Goal: Register for event/course

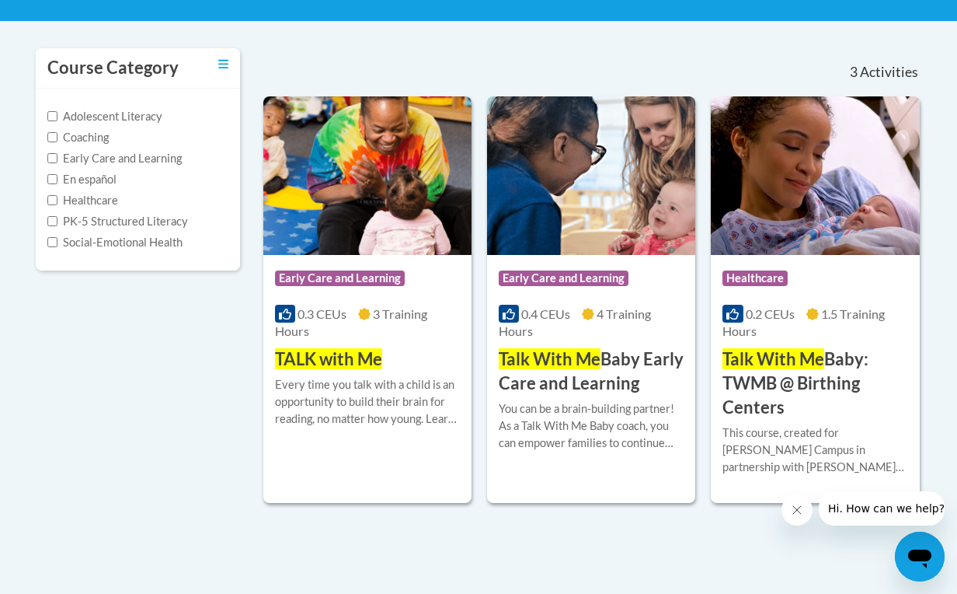
scroll to position [332, 0]
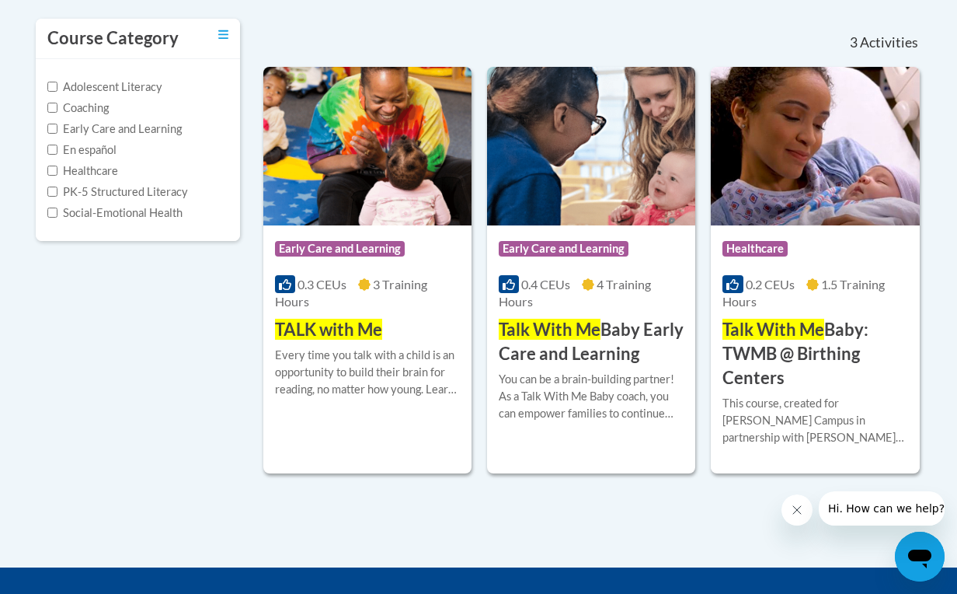
click at [349, 320] on span "TALK with Me" at bounding box center [328, 329] width 107 height 21
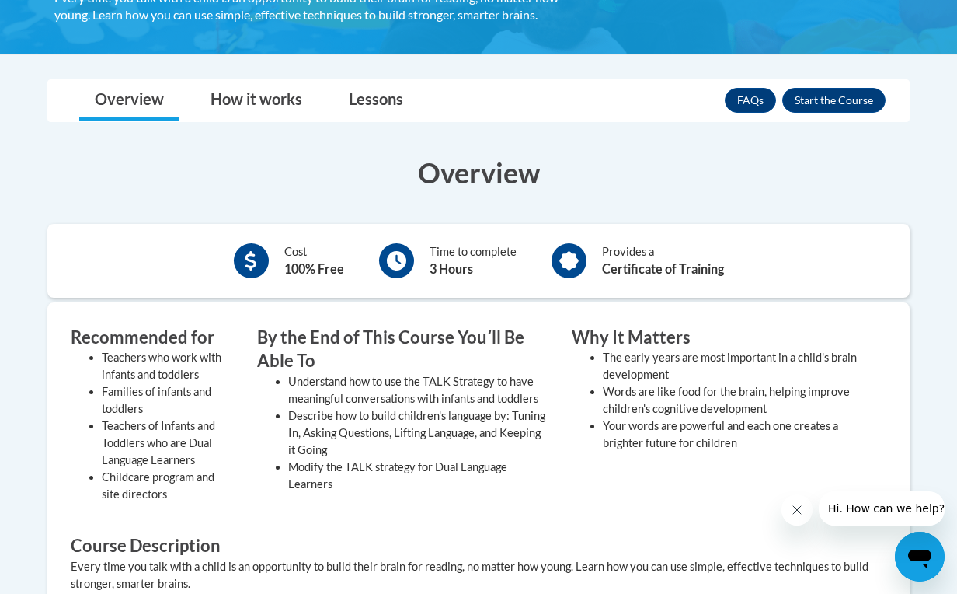
scroll to position [341, 0]
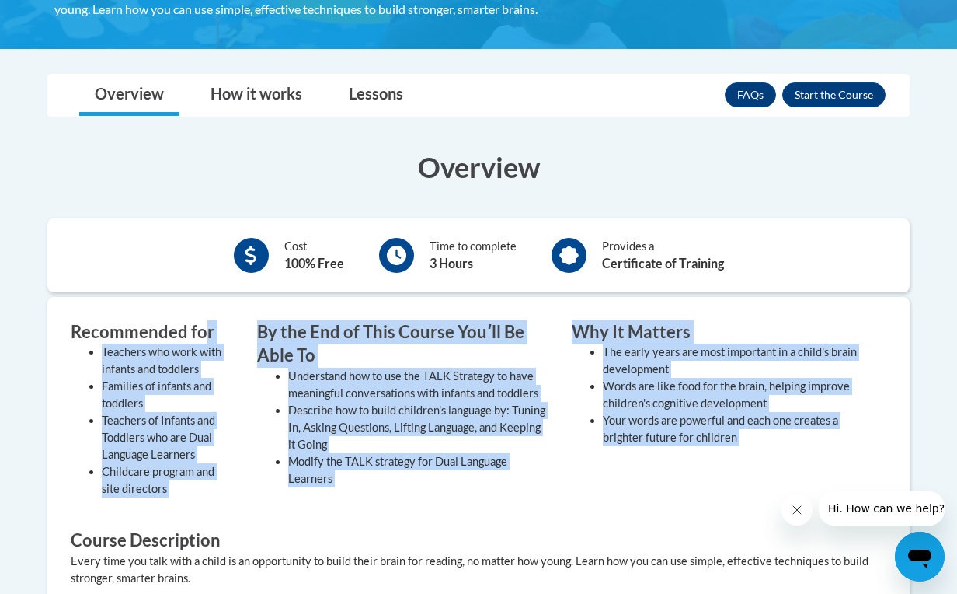
drag, startPoint x: 207, startPoint y: 322, endPoint x: 455, endPoint y: 522, distance: 319.5
click at [455, 522] on div "Recommended for Teachers who work with infants and toddlers Families of infants…" at bounding box center [478, 500] width 839 height 361
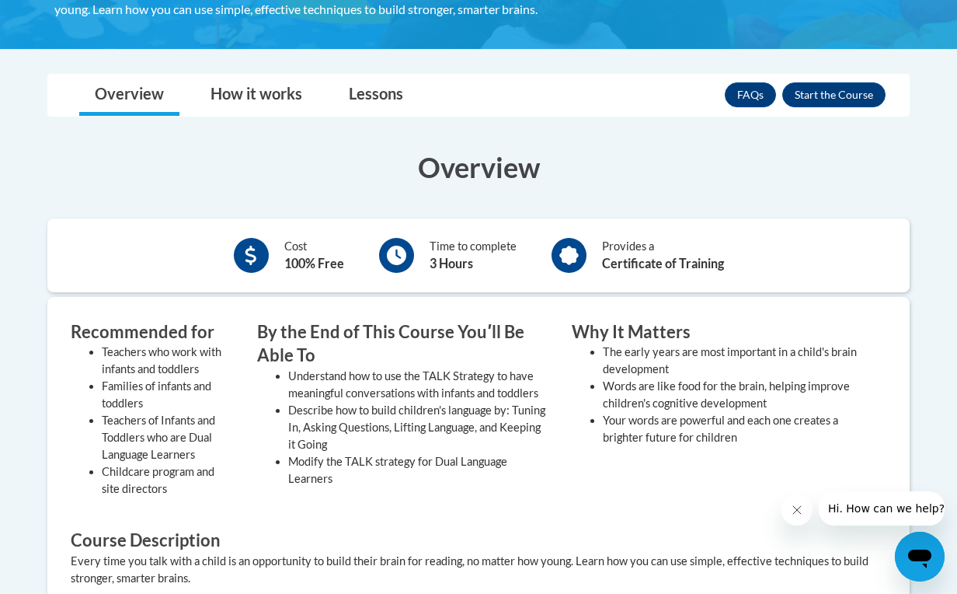
click at [455, 522] on div "Recommended for Teachers who work with infants and toddlers Families of infants…" at bounding box center [478, 500] width 839 height 361
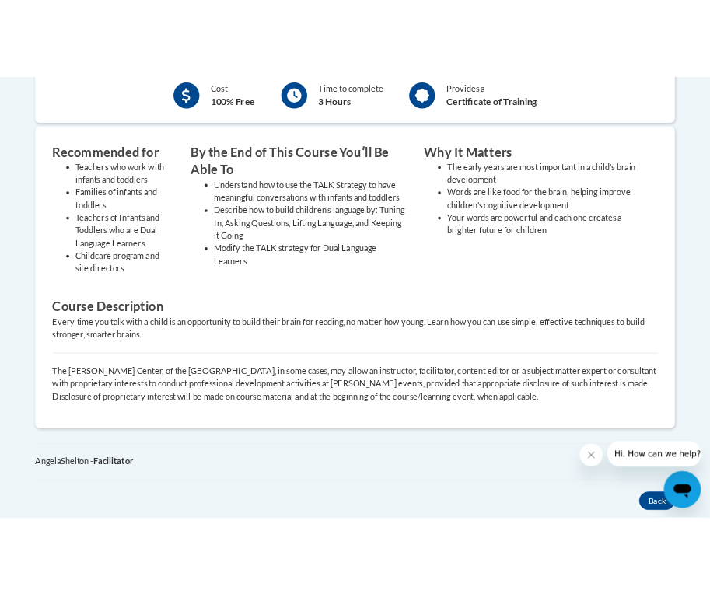
scroll to position [566, 0]
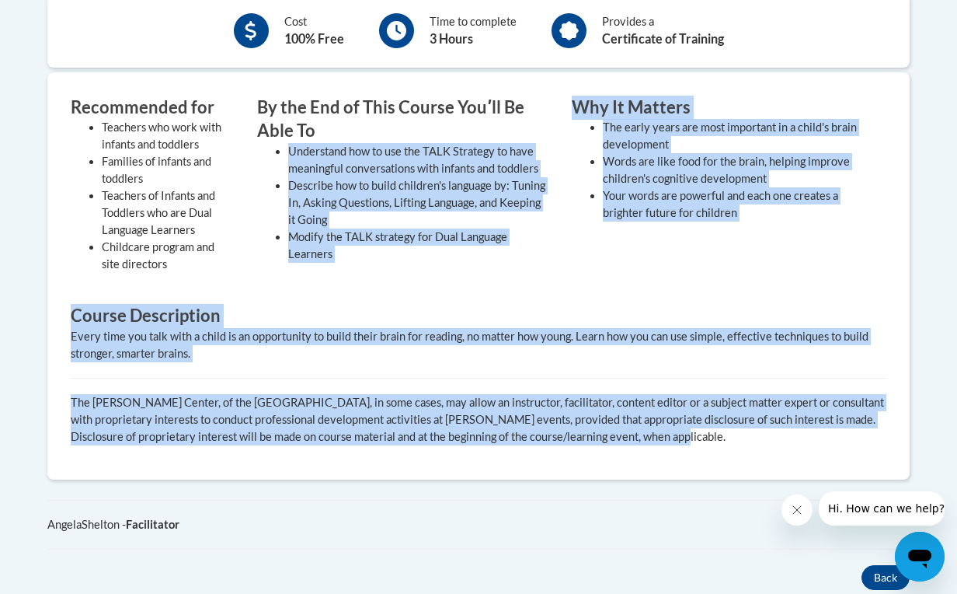
drag, startPoint x: 712, startPoint y: 451, endPoint x: 445, endPoint y: 112, distance: 431.1
click at [445, 112] on div "Recommended for Teachers who work with infants and toddlers Families of infants…" at bounding box center [478, 276] width 839 height 361
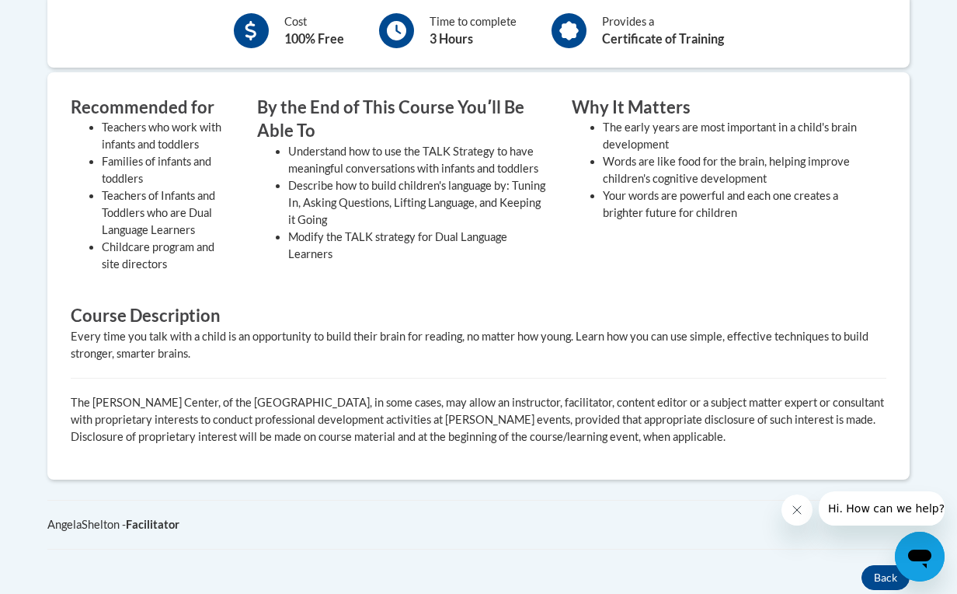
click at [445, 102] on h3 "By the End of This Course Youʹll Be Able To" at bounding box center [402, 120] width 291 height 48
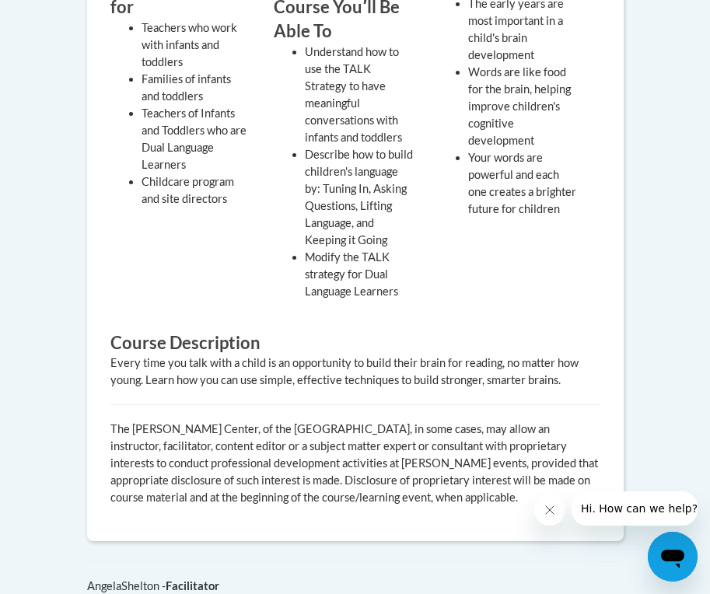
scroll to position [791, 0]
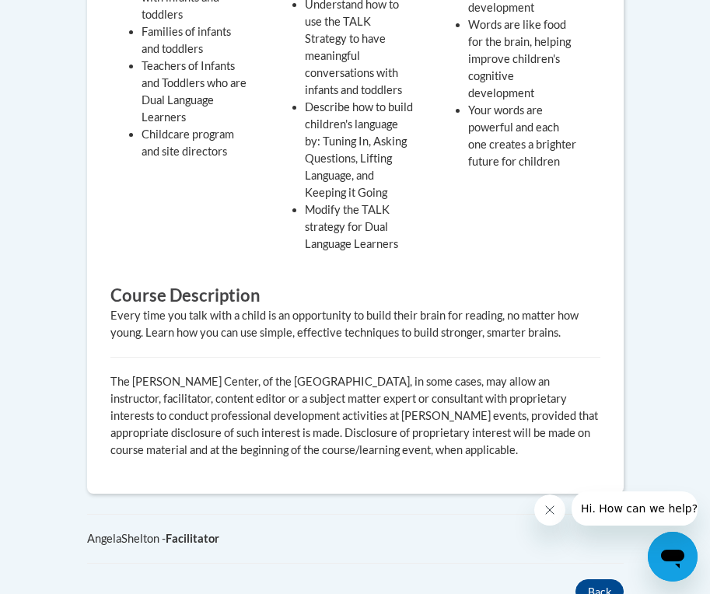
click at [544, 519] on button "Close message from company" at bounding box center [549, 509] width 31 height 31
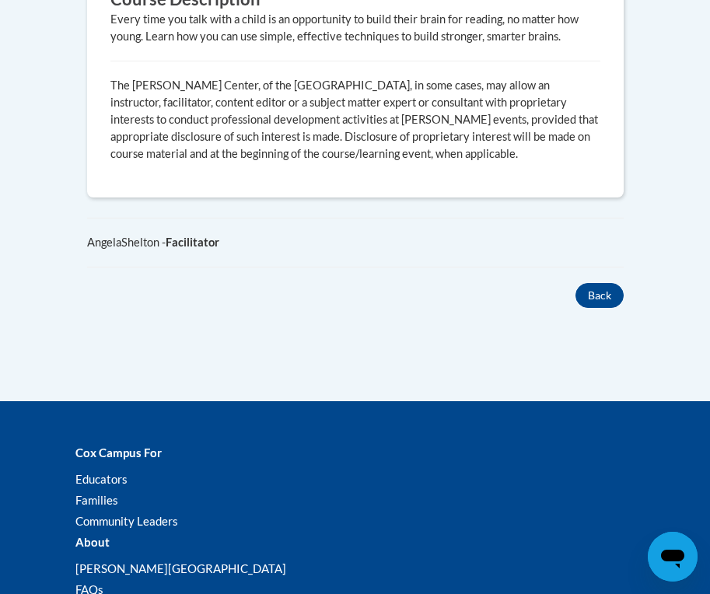
scroll to position [1099, 0]
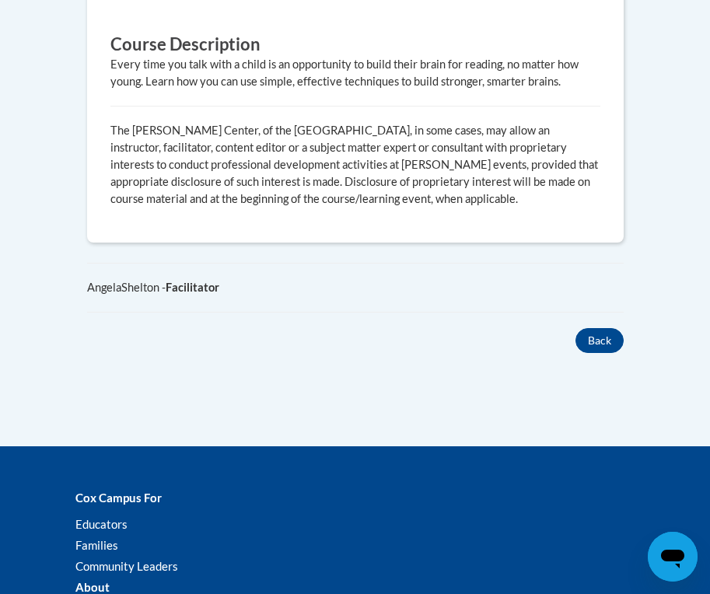
scroll to position [949, 0]
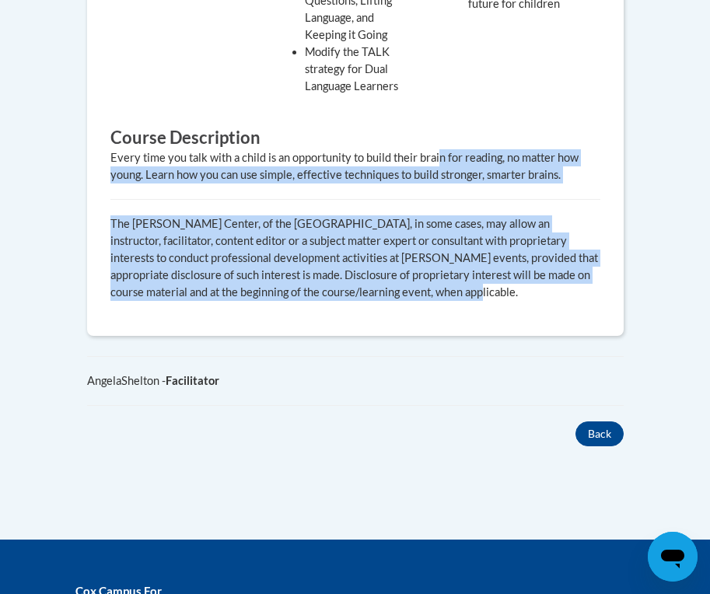
drag, startPoint x: 437, startPoint y: 134, endPoint x: 510, endPoint y: 279, distance: 162.0
click at [510, 279] on div "Recommended for Teachers who work with infants and toddlers Families of infants…" at bounding box center [355, 40] width 513 height 546
click at [510, 279] on p "The Rollins Center, of the Atlanta Speech School, in some cases, may allow an i…" at bounding box center [355, 257] width 490 height 85
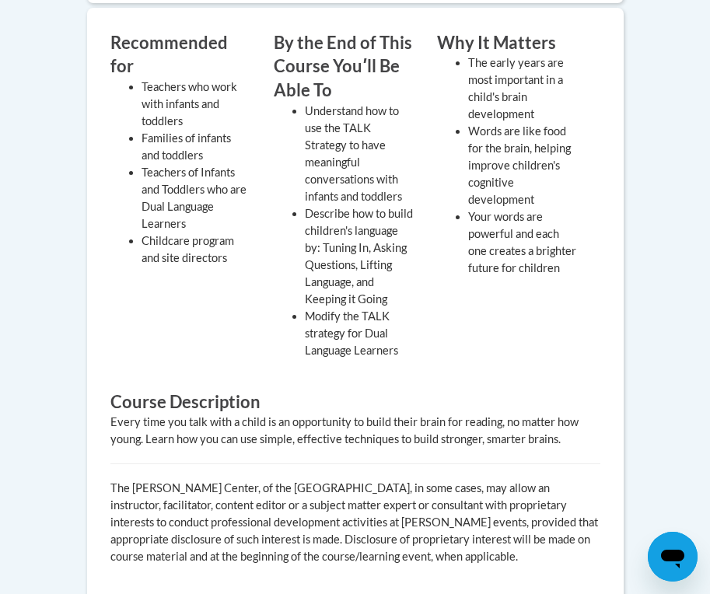
scroll to position [288, 0]
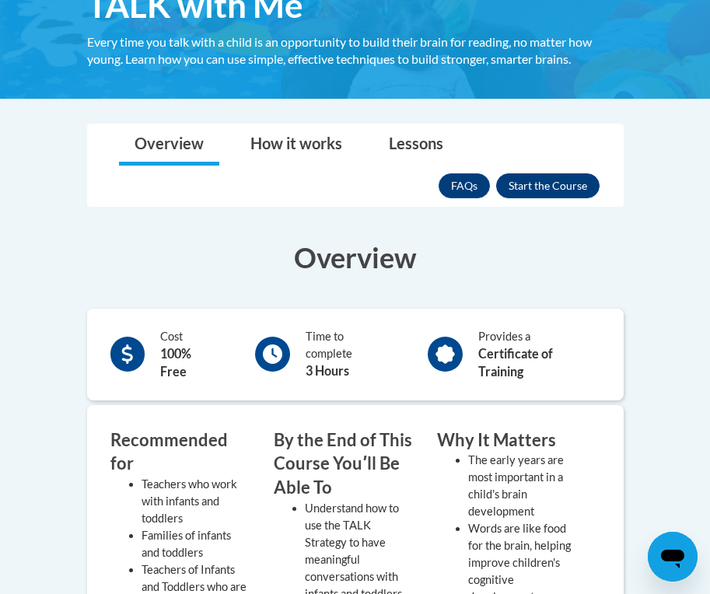
click at [534, 180] on button "Enroll" at bounding box center [547, 185] width 103 height 25
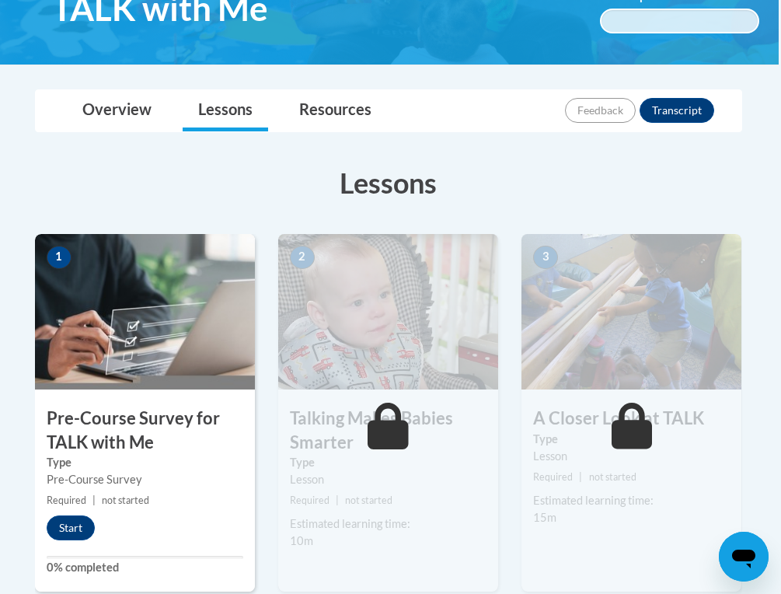
scroll to position [332, 2]
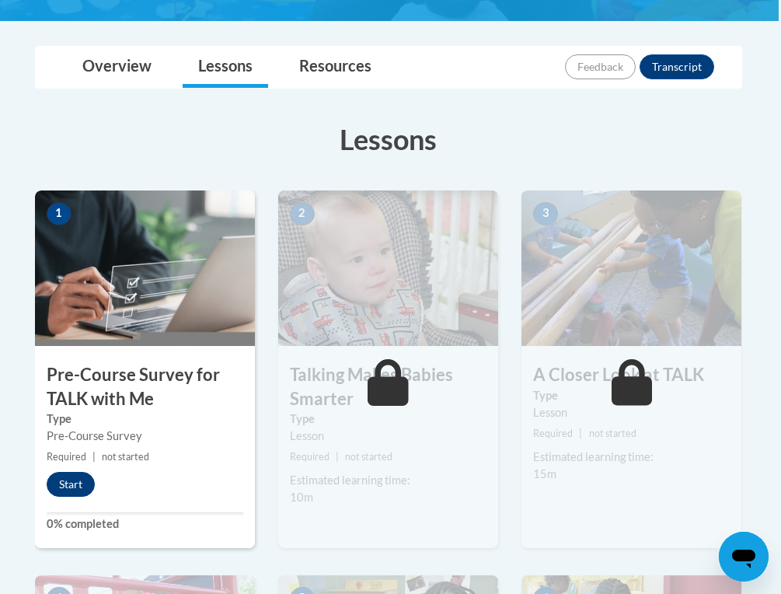
click at [80, 480] on button "Start" at bounding box center [71, 484] width 48 height 25
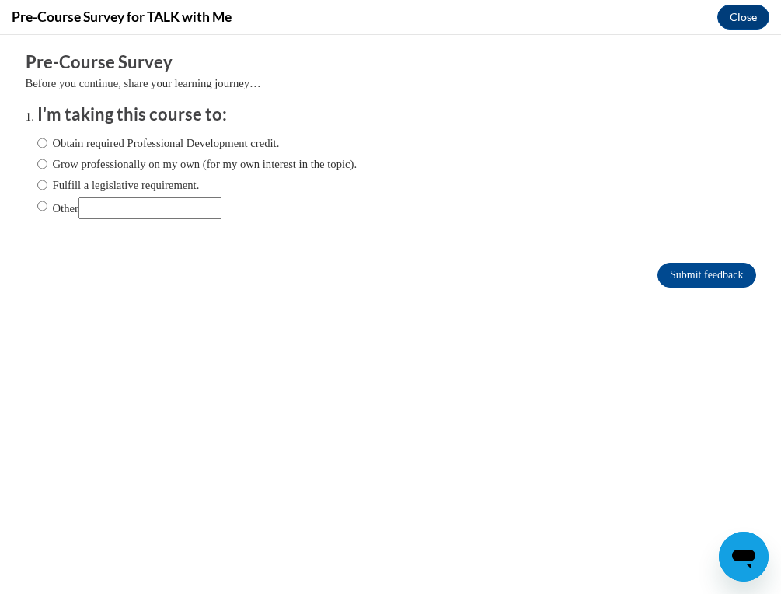
scroll to position [0, 0]
click at [49, 145] on label "Obtain required Professional Development credit." at bounding box center [158, 142] width 242 height 17
click at [47, 145] on input "Obtain required Professional Development credit." at bounding box center [42, 142] width 10 height 17
radio input "true"
click at [700, 270] on input "Submit feedback" at bounding box center [707, 275] width 98 height 25
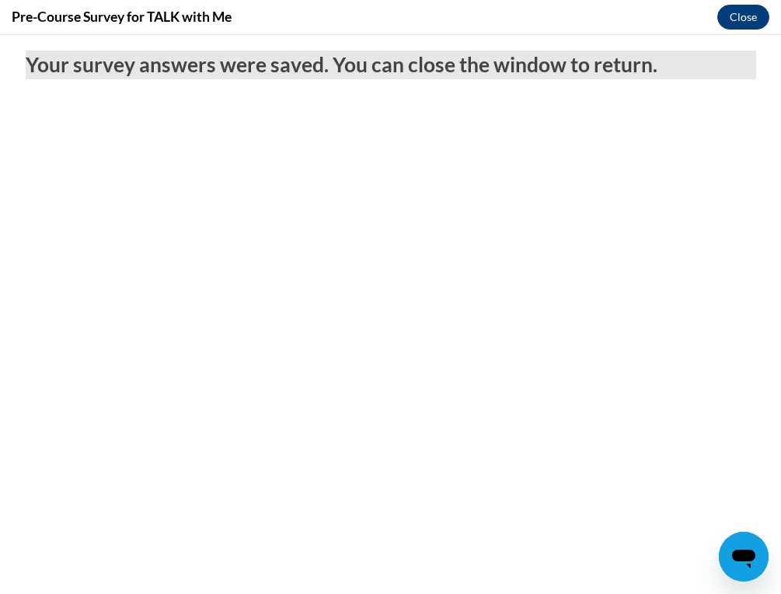
click at [709, 23] on button "Close" at bounding box center [743, 17] width 52 height 25
